Goal: Check status: Check status

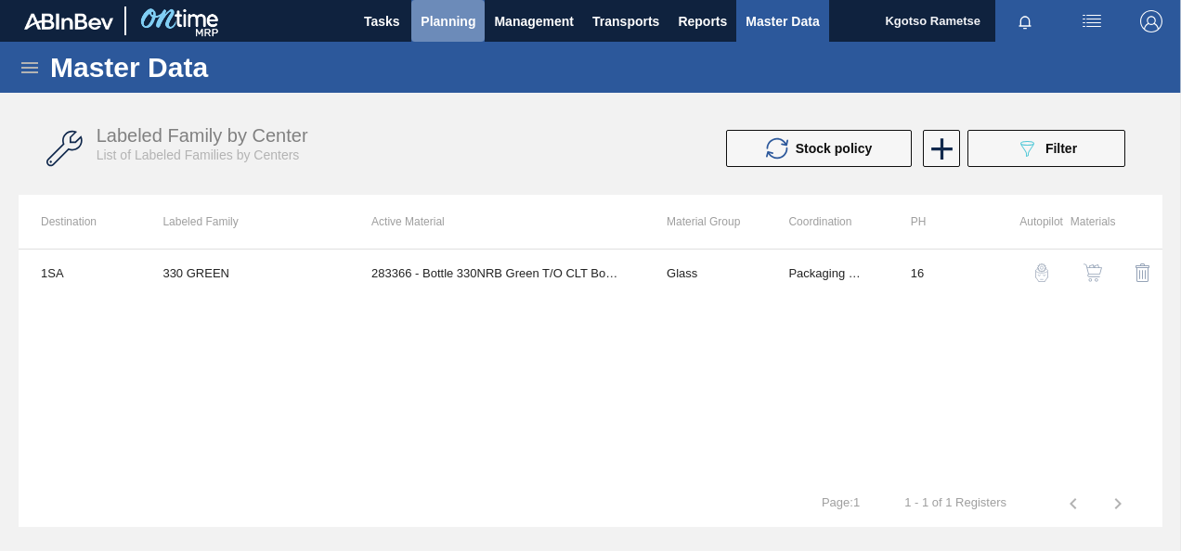
click at [454, 10] on span "Planning" at bounding box center [447, 21] width 55 height 22
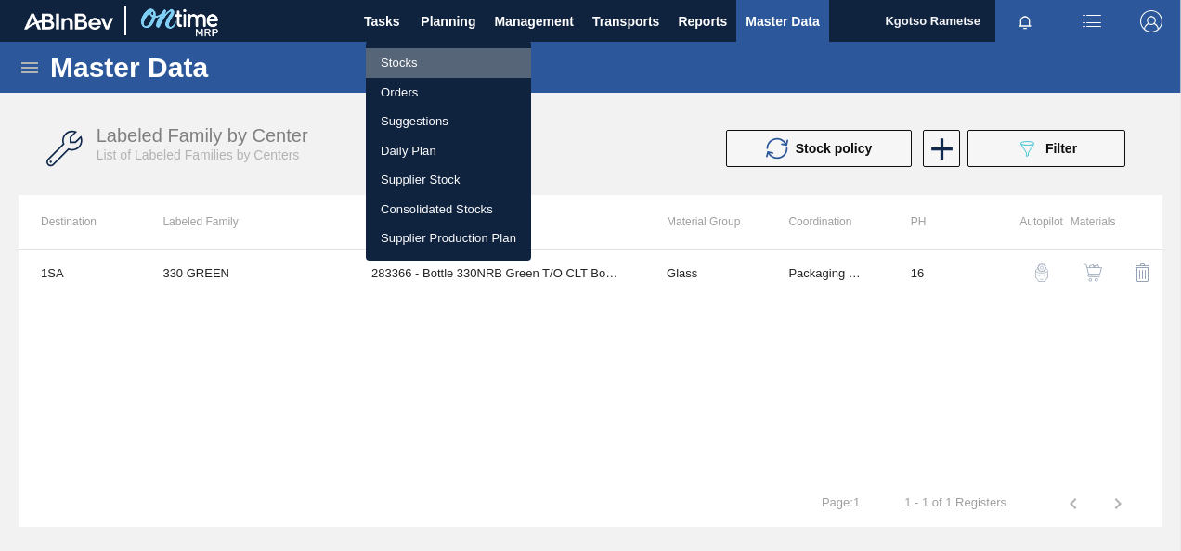
click at [409, 62] on li "Stocks" at bounding box center [448, 63] width 165 height 30
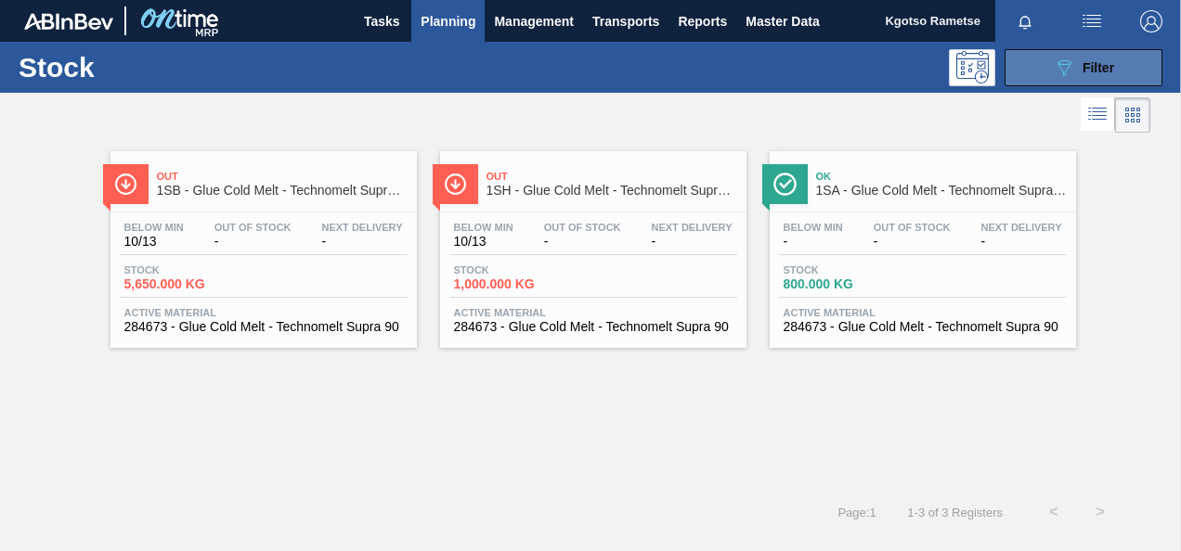
click at [1021, 82] on button "089F7B8B-B2A5-4AFE-B5C0-19BA573D28AC Filter" at bounding box center [1083, 67] width 158 height 37
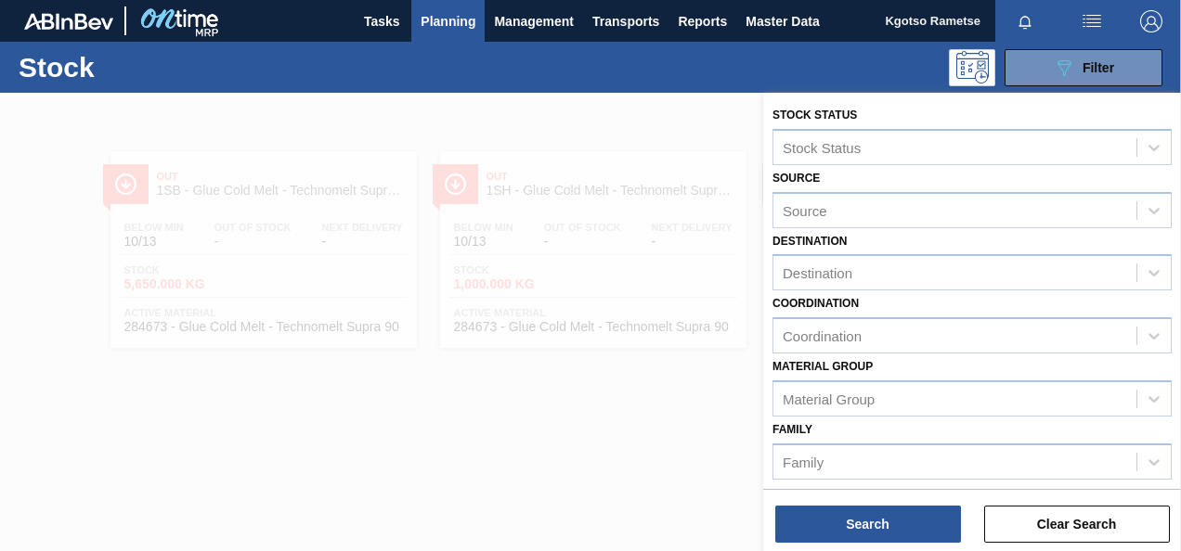
click at [976, 425] on div "Family Family" at bounding box center [971, 448] width 399 height 63
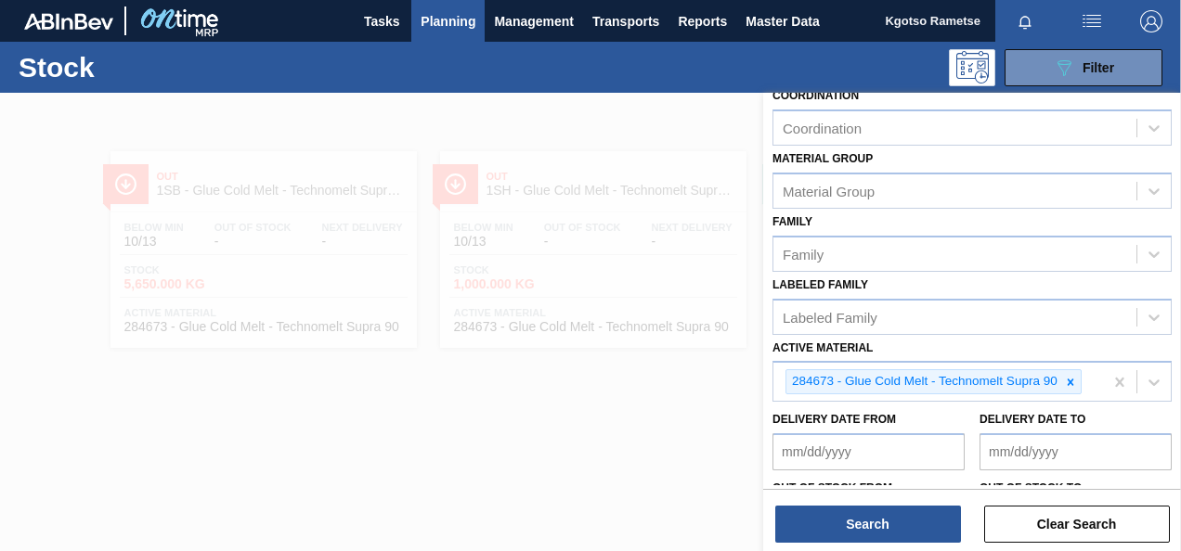
scroll to position [223, 0]
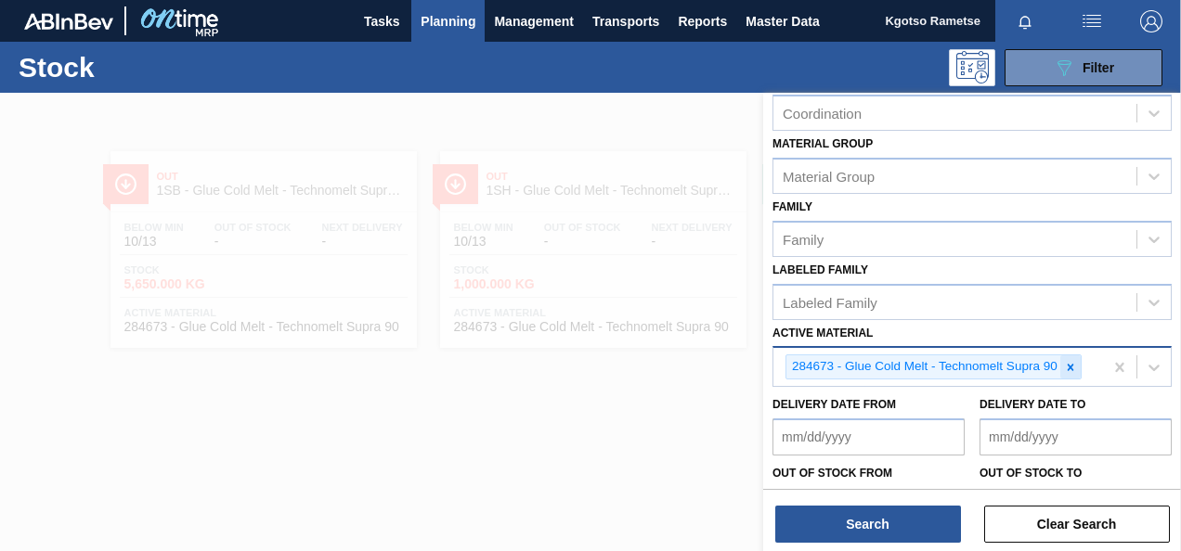
click at [1066, 371] on icon at bounding box center [1070, 367] width 13 height 13
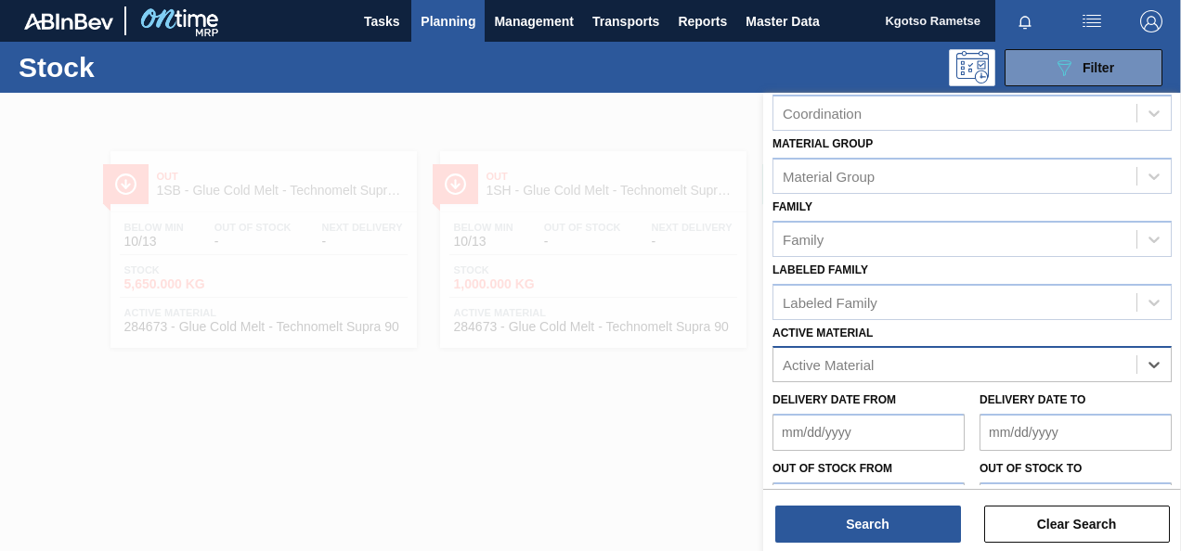
paste Material "284625"
type Material "284625"
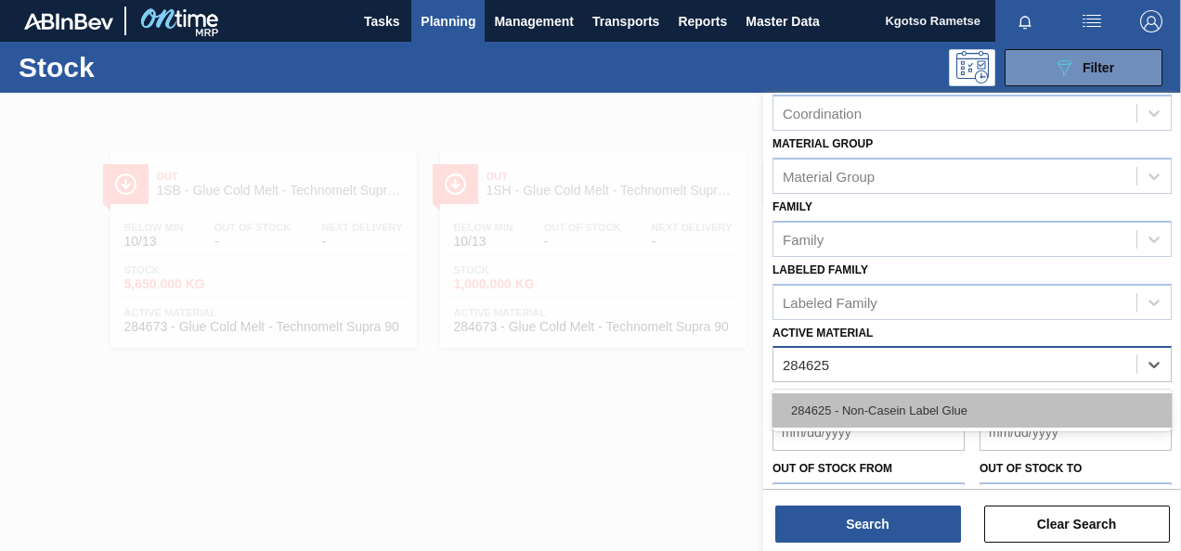
click at [906, 407] on div "284625 - Non-Casein Label Glue" at bounding box center [971, 411] width 399 height 34
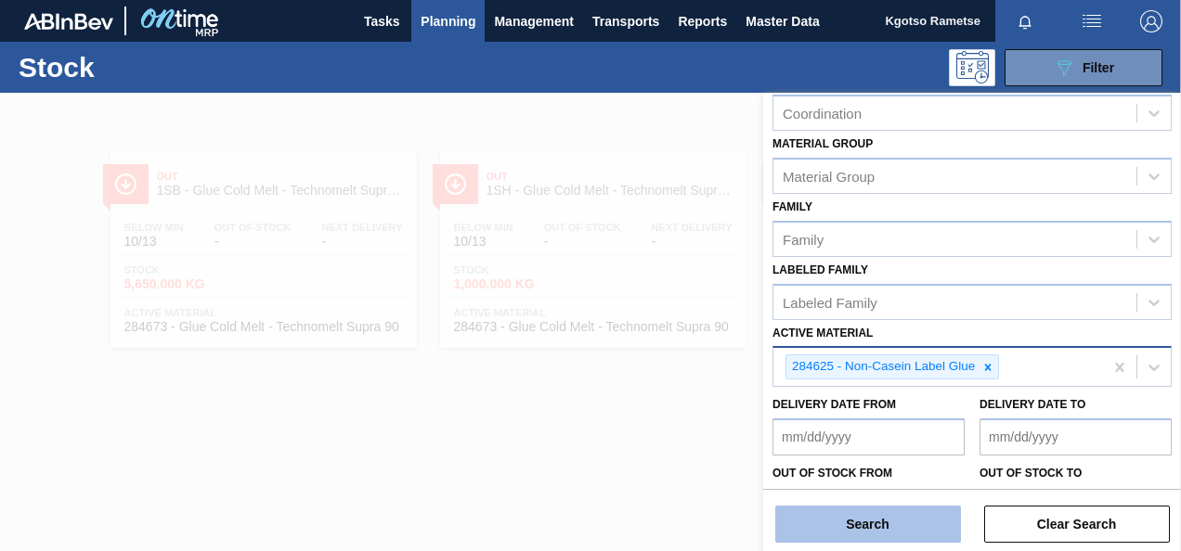
click at [859, 527] on button "Search" at bounding box center [868, 524] width 186 height 37
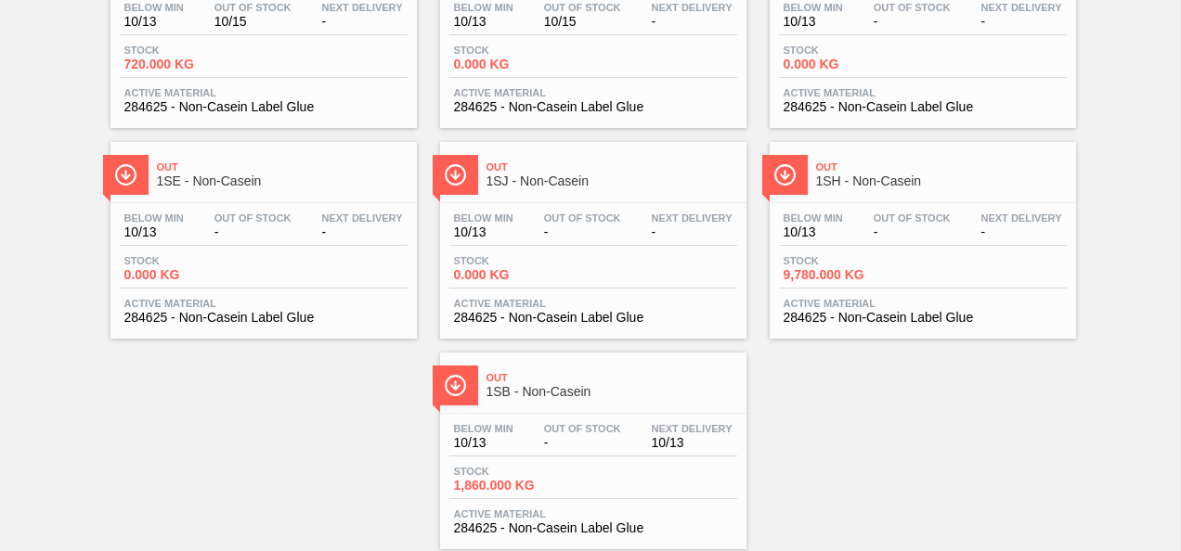
scroll to position [267, 0]
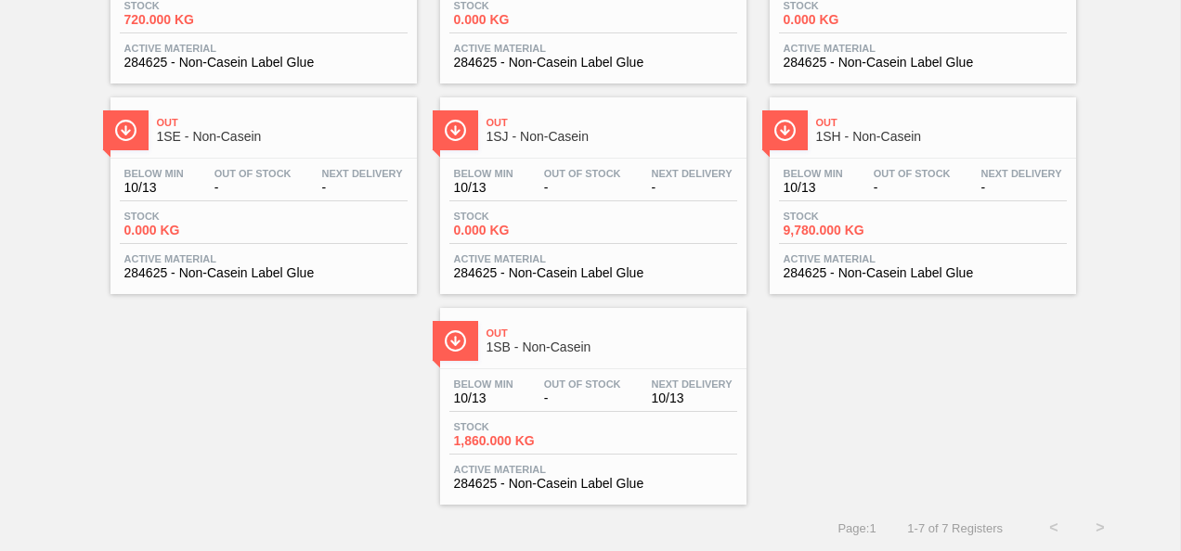
click at [1105, 206] on div "Out 1SA - Non-Casein Below Min 10/13 Out Of Stock 10/15 Next Delivery - Stock 7…" at bounding box center [590, 189] width 1181 height 632
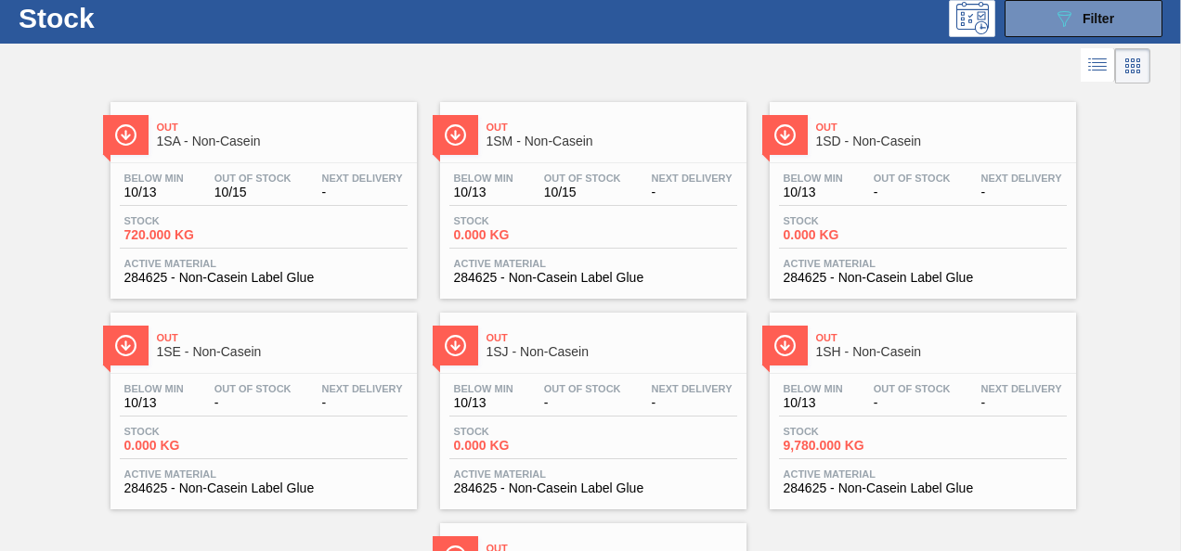
scroll to position [7, 0]
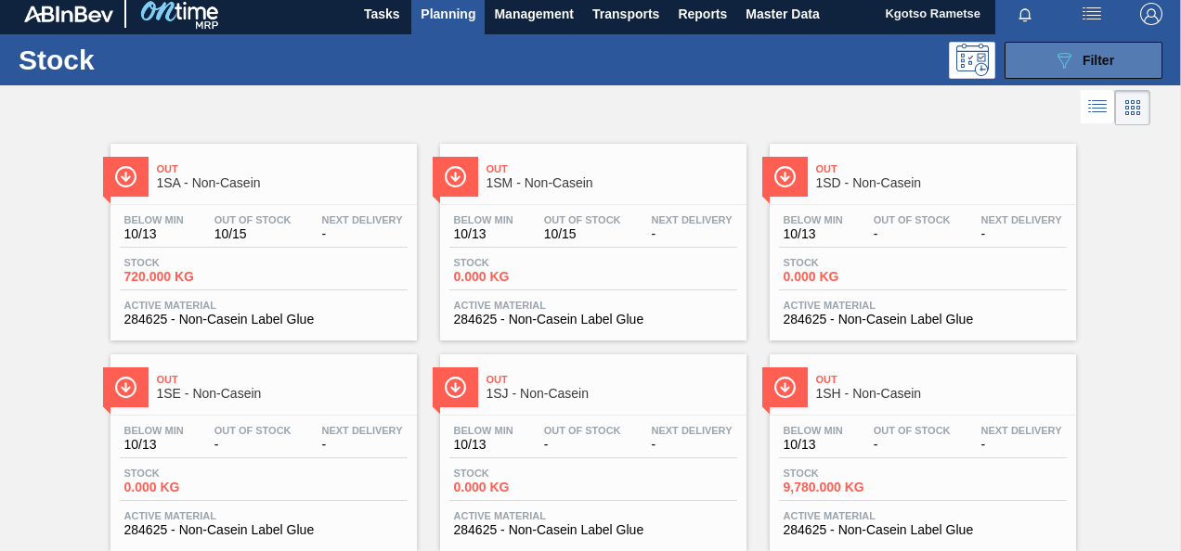
click at [1076, 62] on div "089F7B8B-B2A5-4AFE-B5C0-19BA573D28AC Filter" at bounding box center [1083, 60] width 61 height 22
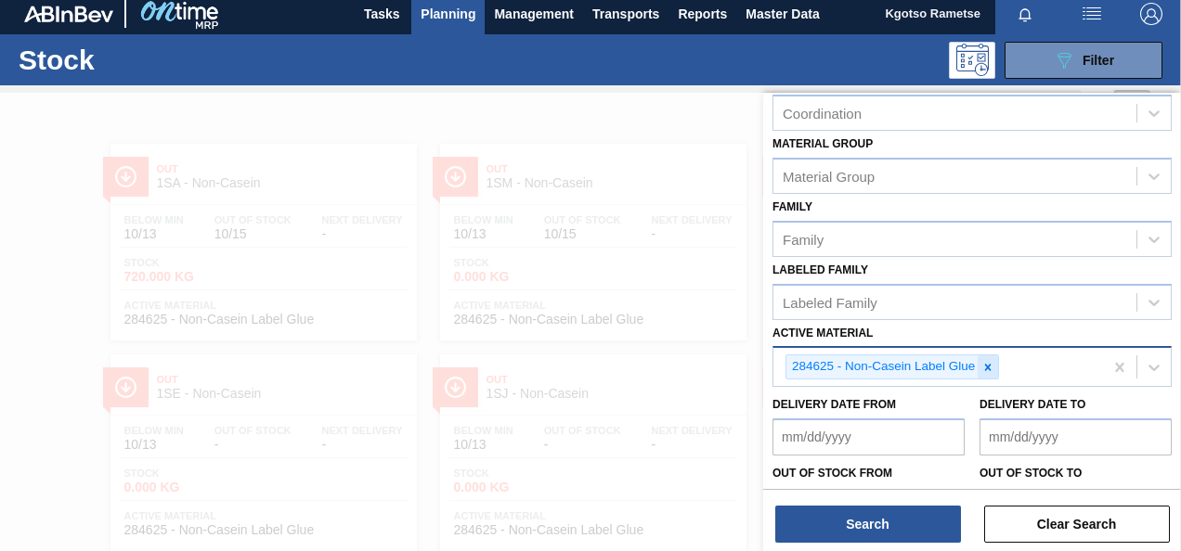
click at [978, 361] on div at bounding box center [987, 366] width 20 height 23
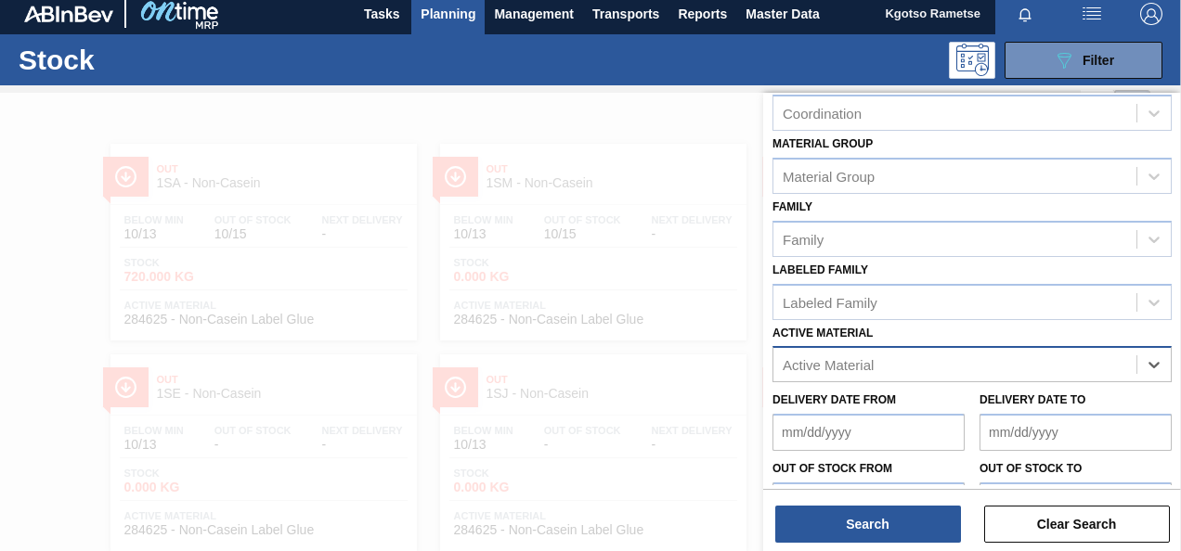
paste Material "57991"
type Material "57991"
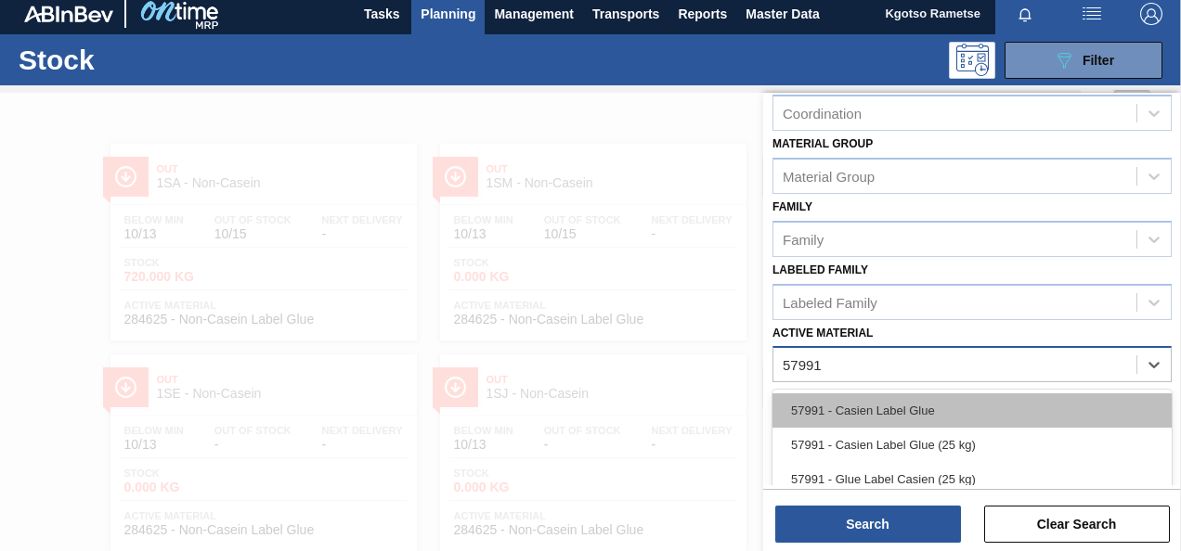
click at [898, 403] on div "57991 - Casien Label Glue" at bounding box center [971, 411] width 399 height 34
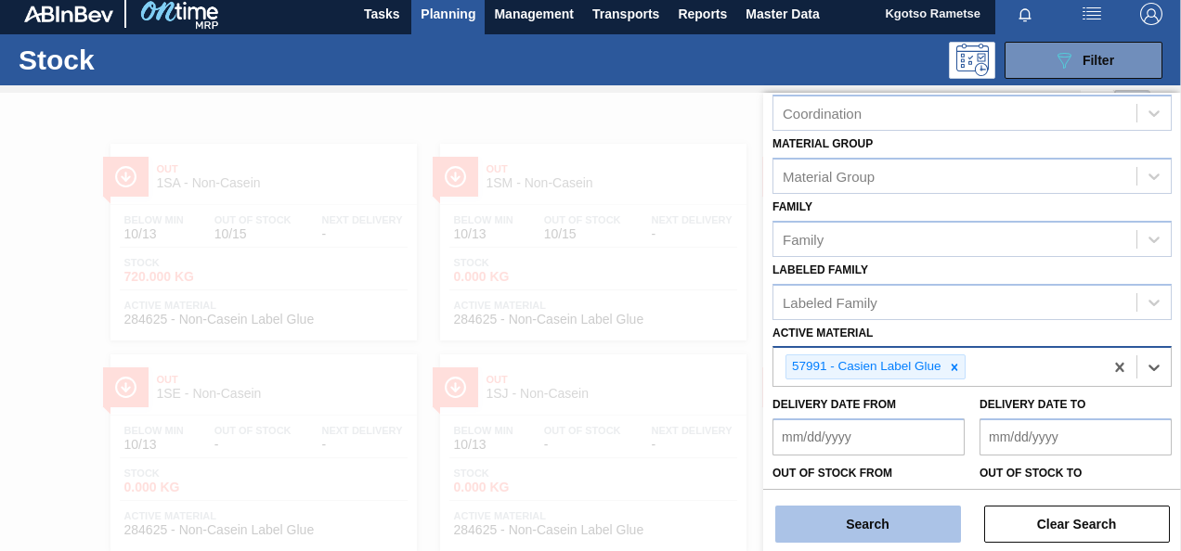
click at [886, 521] on button "Search" at bounding box center [868, 524] width 186 height 37
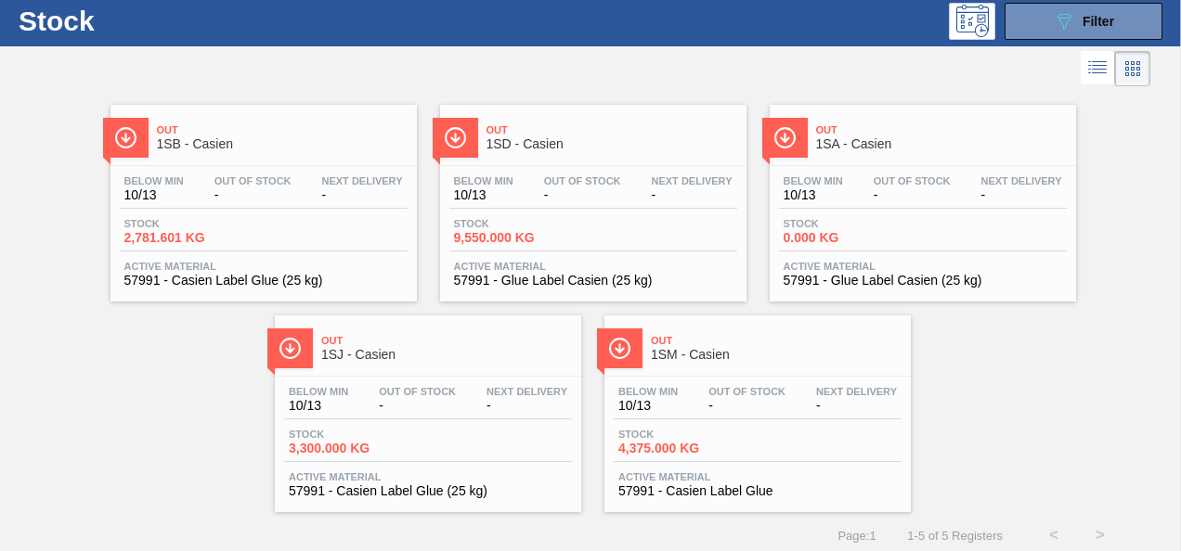
scroll to position [56, 0]
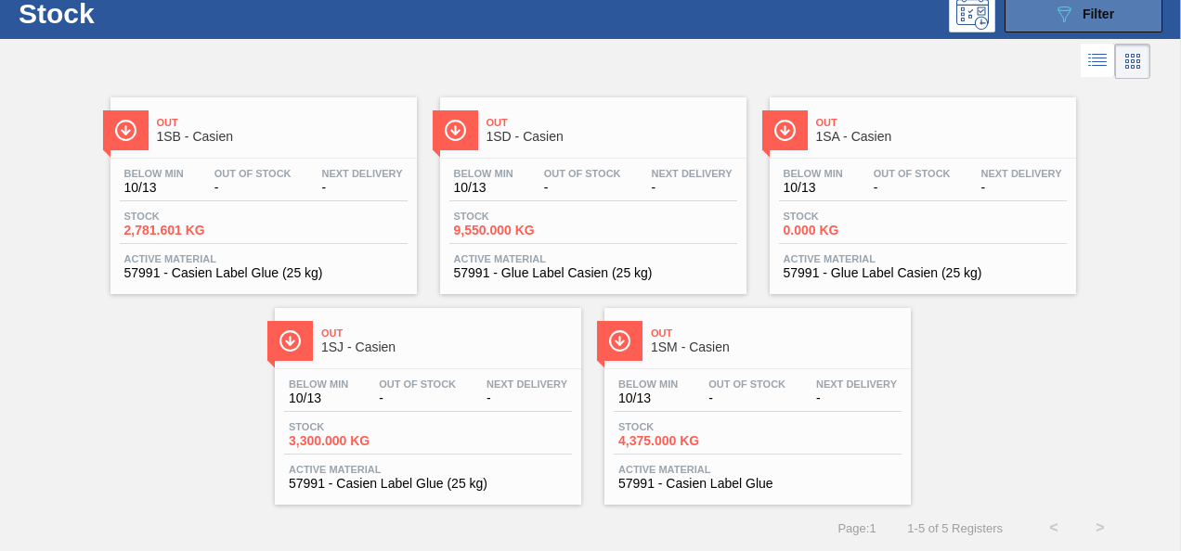
click at [1015, 16] on button "089F7B8B-B2A5-4AFE-B5C0-19BA573D28AC Filter" at bounding box center [1083, 13] width 158 height 37
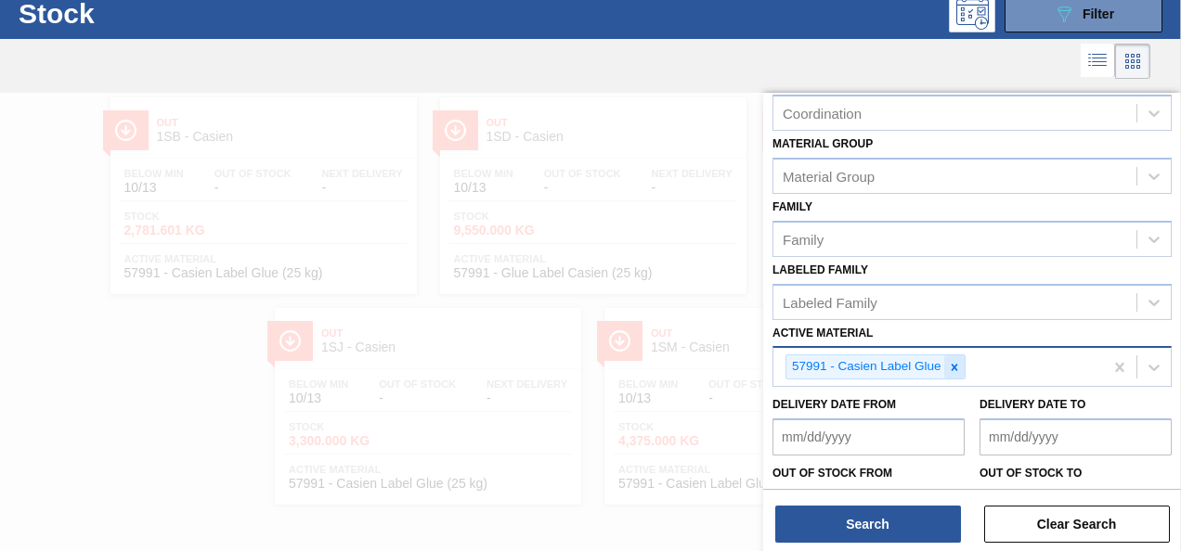
click at [956, 366] on icon at bounding box center [954, 367] width 13 height 13
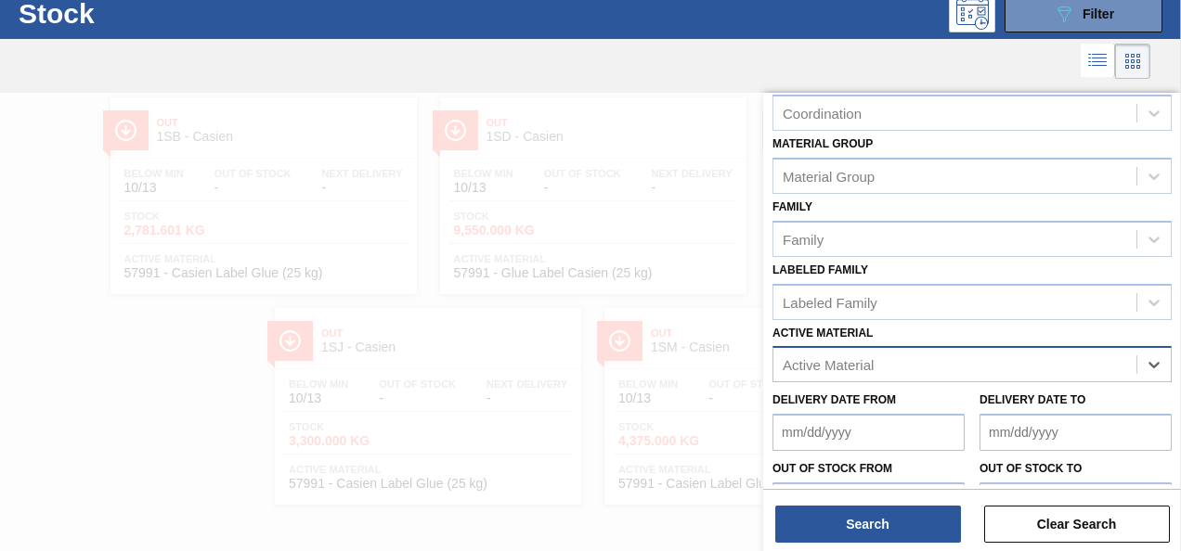
paste Material "250061"
type Material "250061"
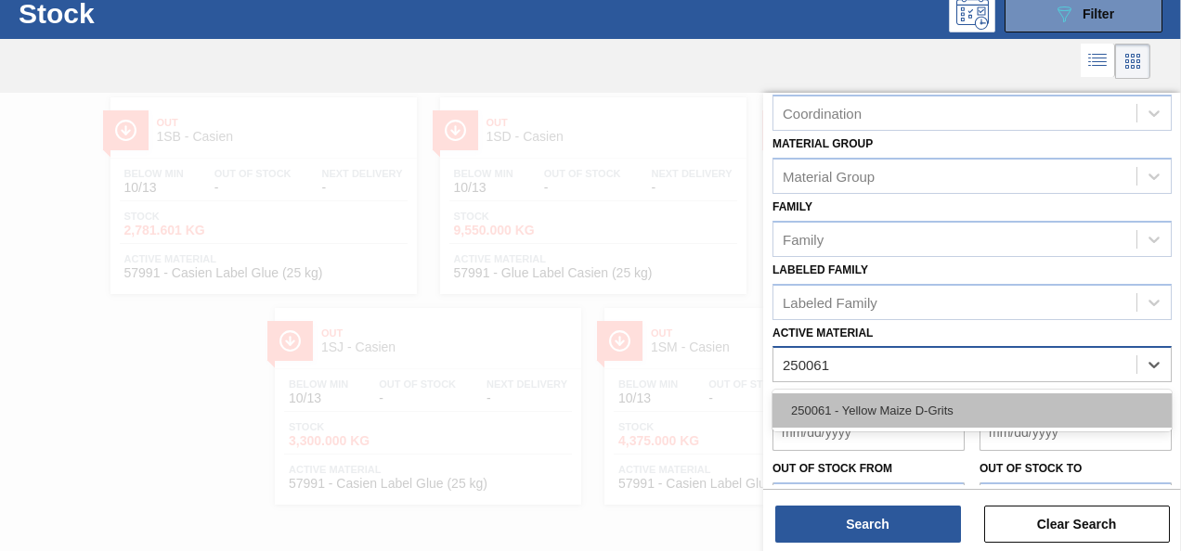
click at [884, 407] on div "250061 - Yellow Maize D-Grits" at bounding box center [971, 411] width 399 height 34
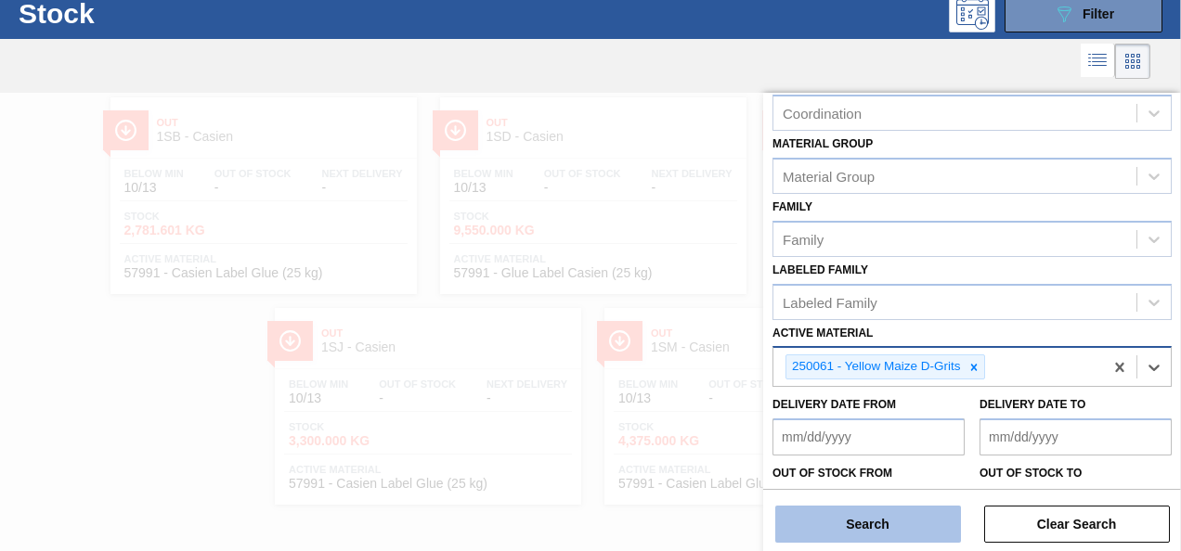
click at [841, 525] on button "Search" at bounding box center [868, 524] width 186 height 37
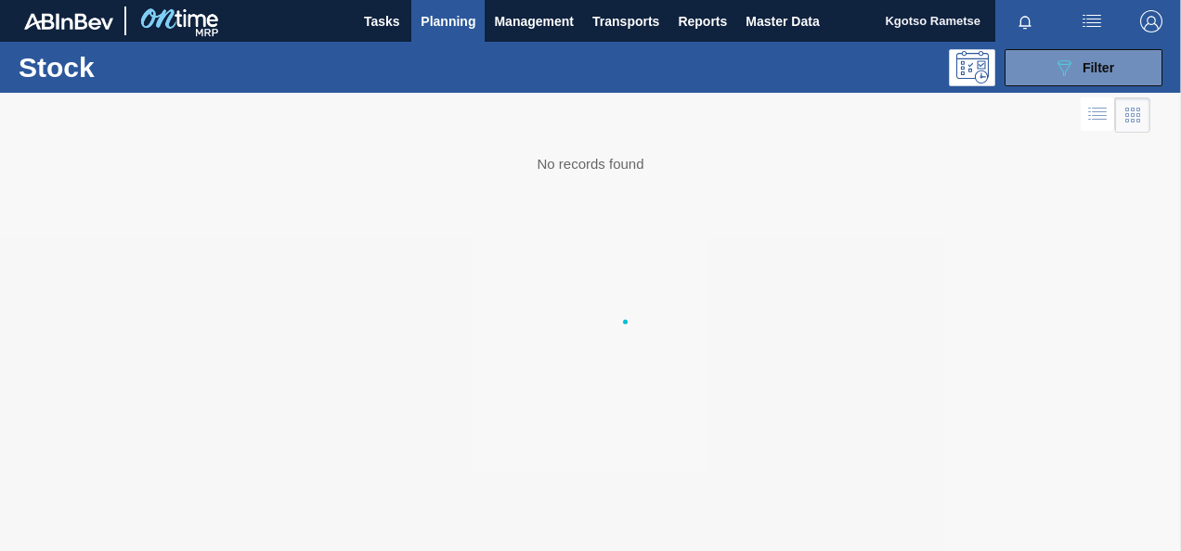
scroll to position [0, 0]
